Goal: Check status: Check status

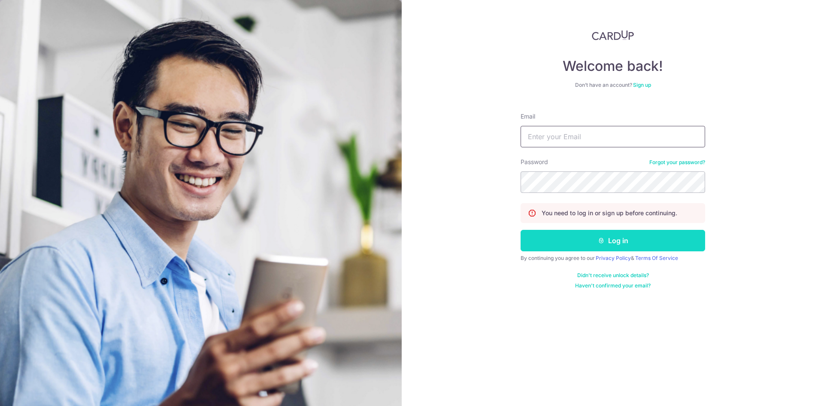
type input "[EMAIL_ADDRESS][DOMAIN_NAME]"
click at [639, 243] on button "Log in" at bounding box center [613, 240] width 185 height 21
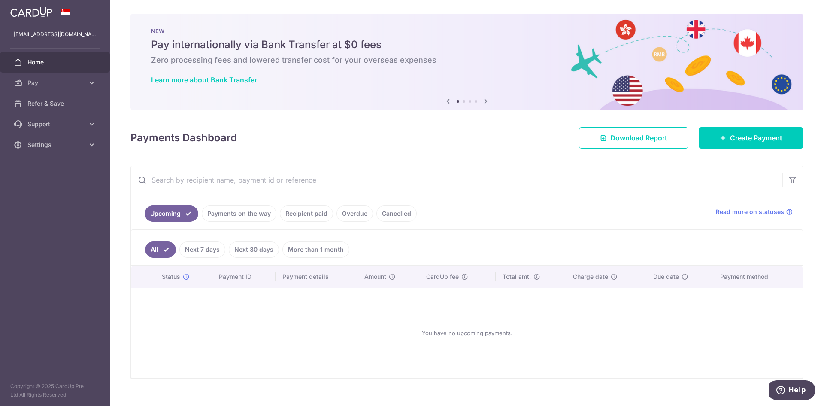
scroll to position [14, 0]
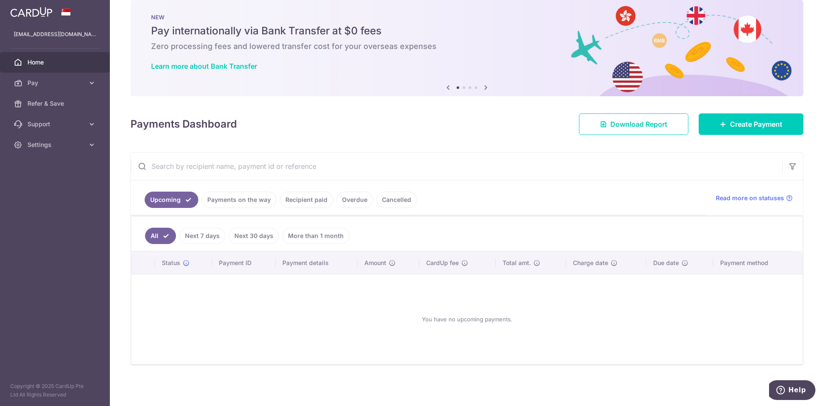
drag, startPoint x: 228, startPoint y: 211, endPoint x: 231, endPoint y: 205, distance: 6.7
click at [228, 210] on ul "Upcoming Payments on the way Recipient paid Overdue Cancelled" at bounding box center [418, 197] width 575 height 35
click at [231, 205] on link "Payments on the way" at bounding box center [239, 199] width 75 height 16
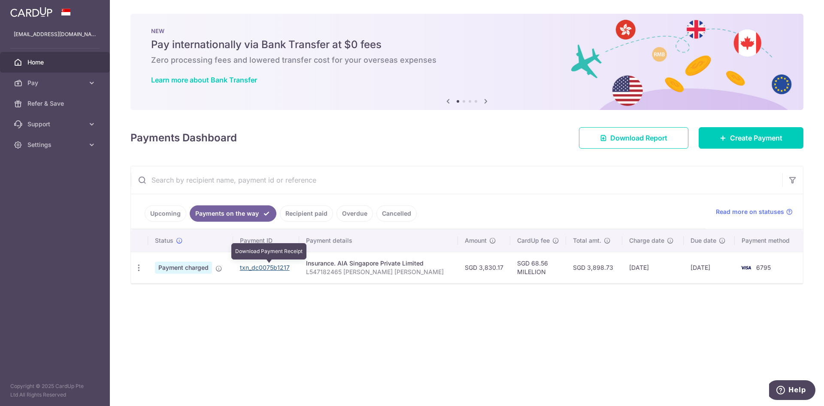
click at [279, 267] on link "txn_dc0075b1217" at bounding box center [265, 267] width 50 height 7
click at [731, 204] on div "Upcoming Payments on the way Recipient paid Overdue Cancelled Read more on stat…" at bounding box center [467, 211] width 672 height 35
click at [730, 210] on span "Read more on statuses" at bounding box center [750, 211] width 68 height 9
click at [143, 263] on div "PDF Receipt" at bounding box center [139, 268] width 16 height 16
click at [139, 265] on icon "button" at bounding box center [138, 267] width 9 height 9
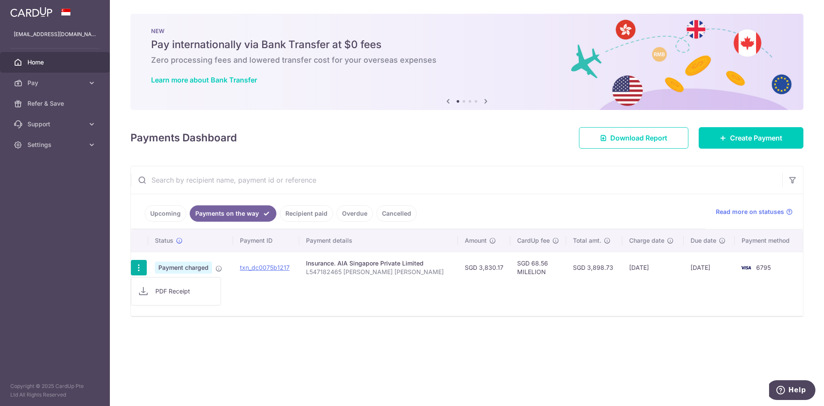
click at [139, 265] on icon "button" at bounding box center [138, 267] width 9 height 9
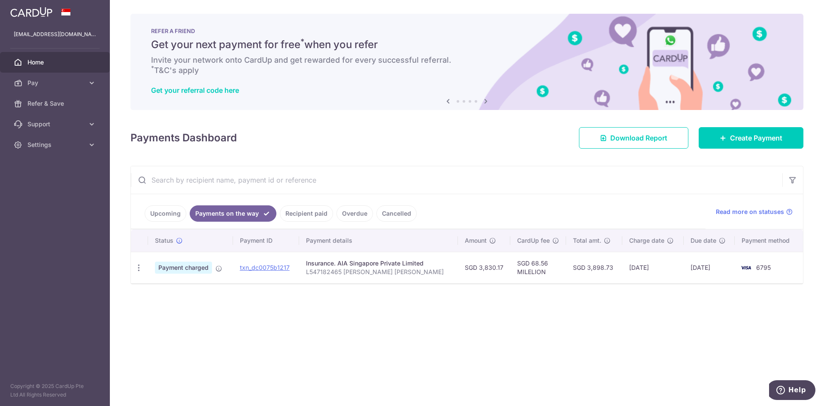
click at [268, 263] on td "txn_dc0075b1217" at bounding box center [266, 267] width 67 height 31
click at [272, 265] on link "txn_dc0075b1217" at bounding box center [265, 267] width 50 height 7
